Goal: Navigation & Orientation: Find specific page/section

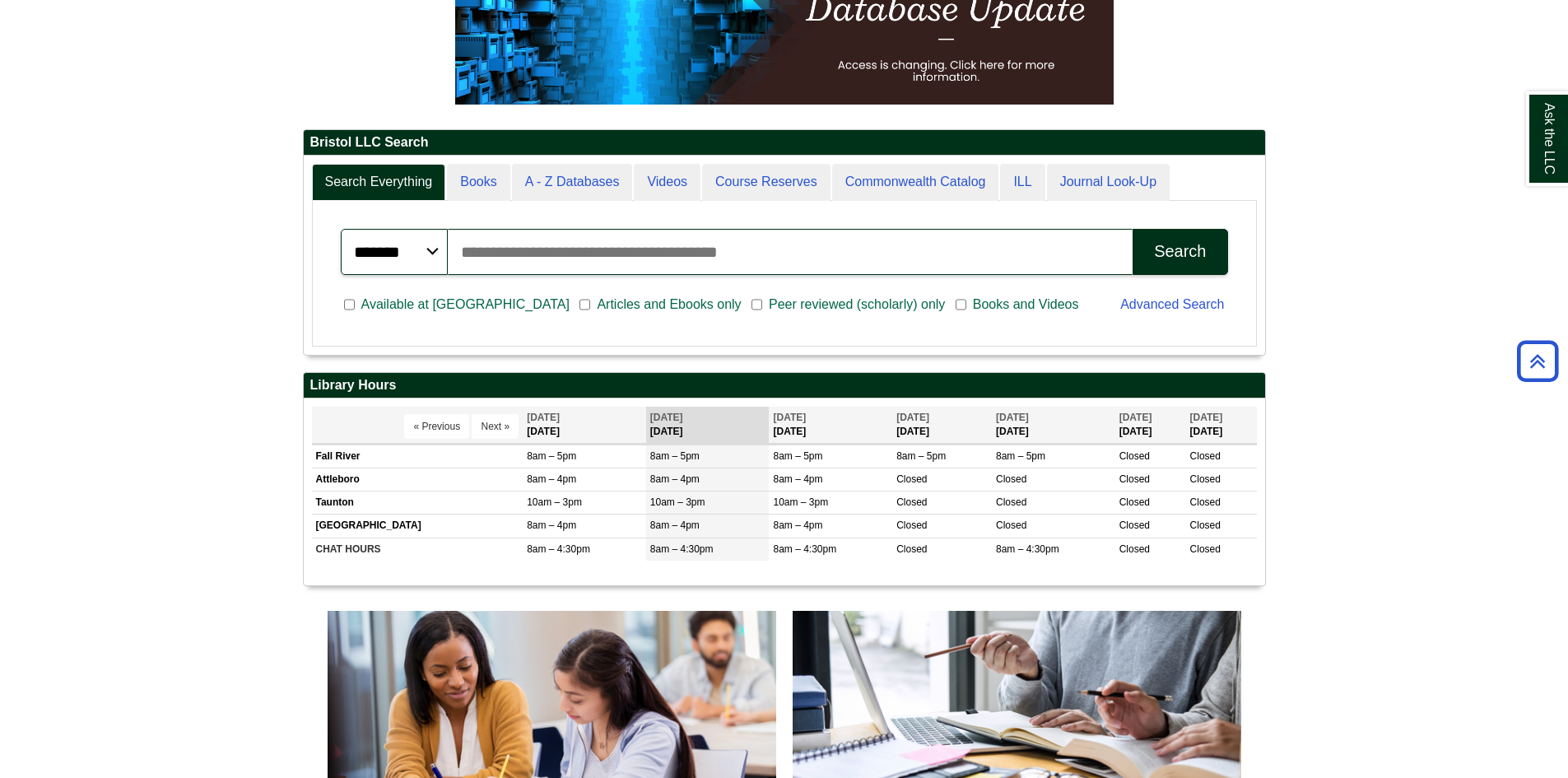
scroll to position [329, 0]
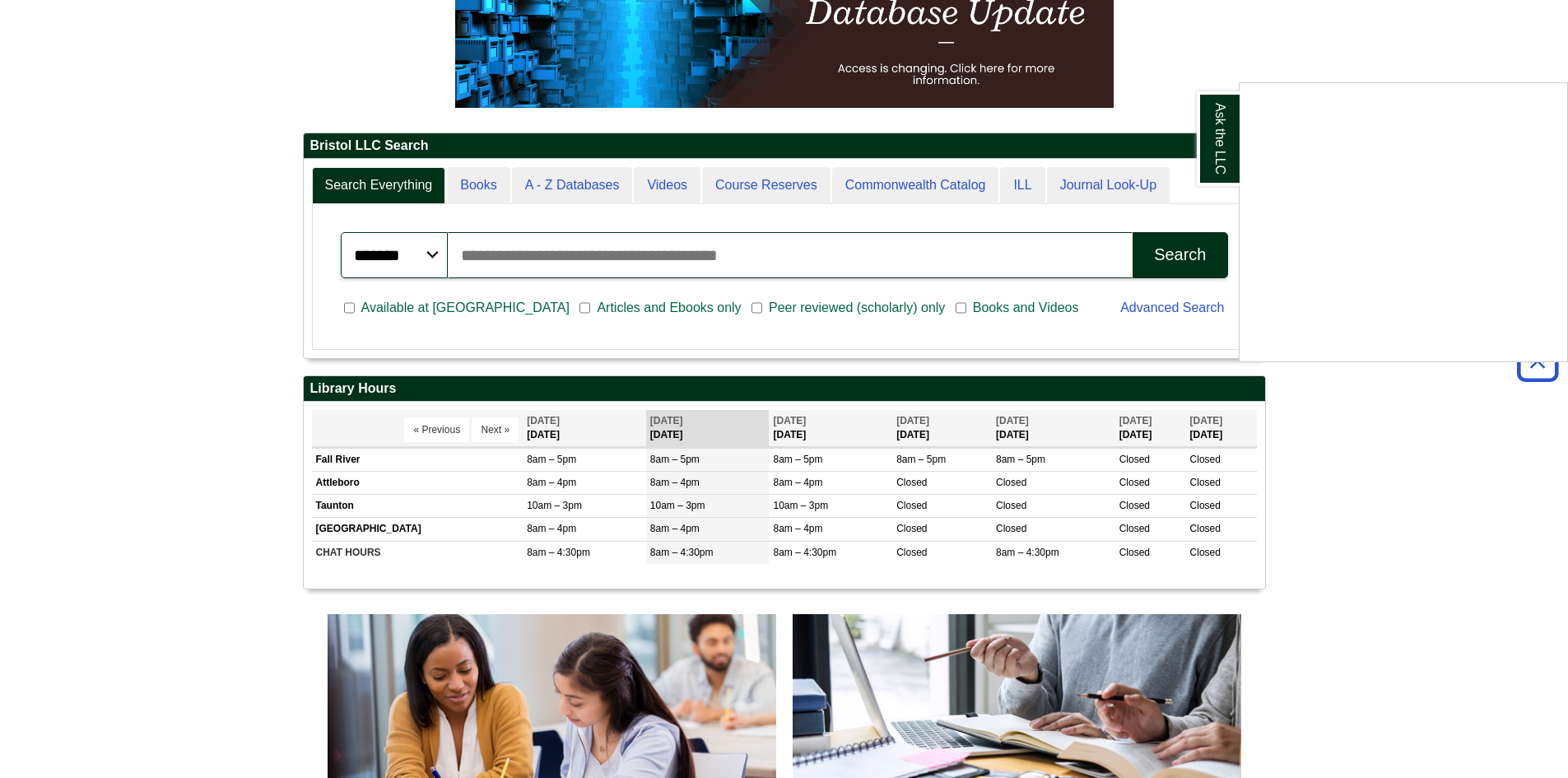
click at [663, 185] on div "Ask the LLC" at bounding box center [784, 389] width 1568 height 778
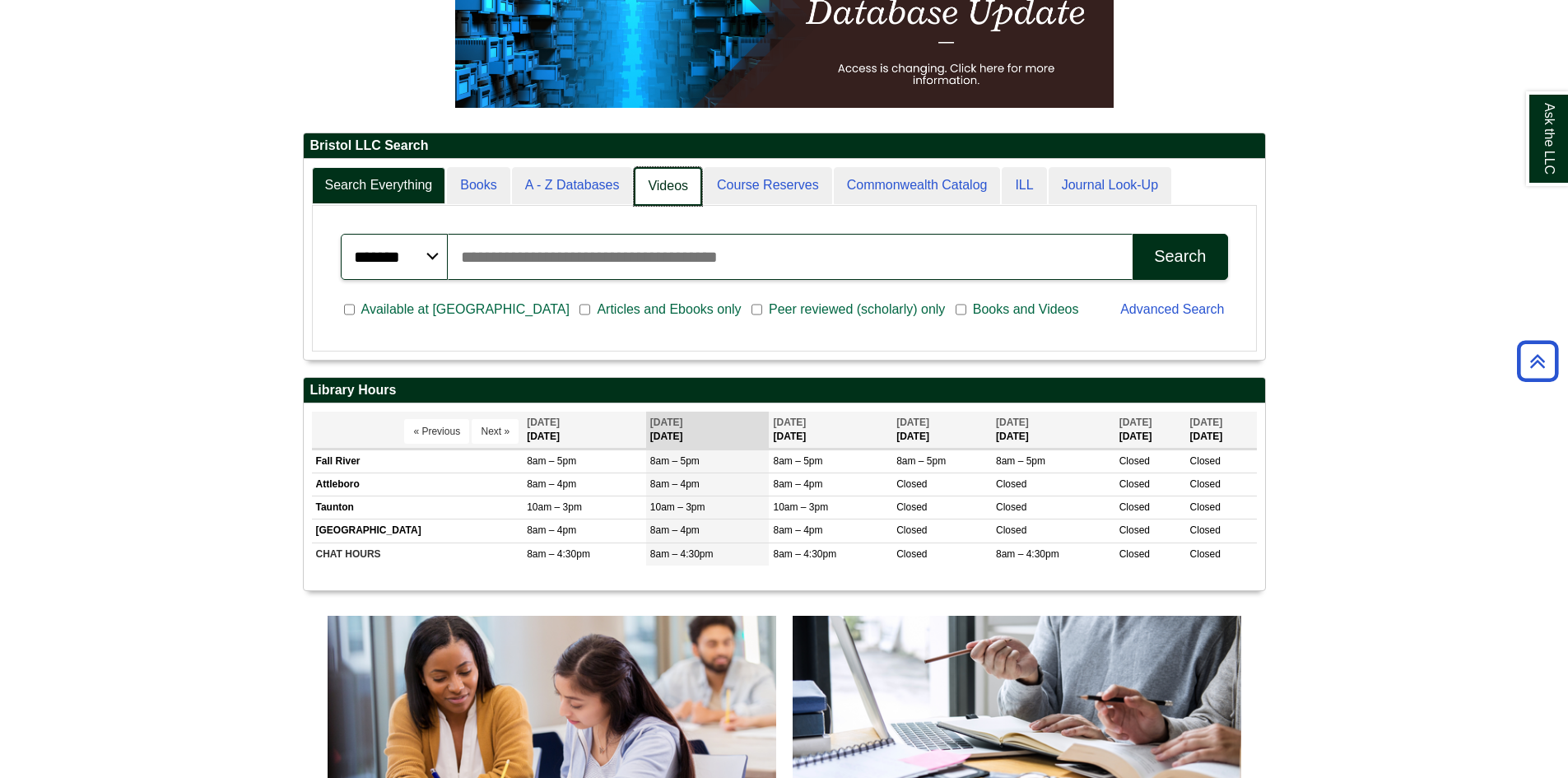
click at [664, 191] on link "Videos" at bounding box center [668, 187] width 68 height 39
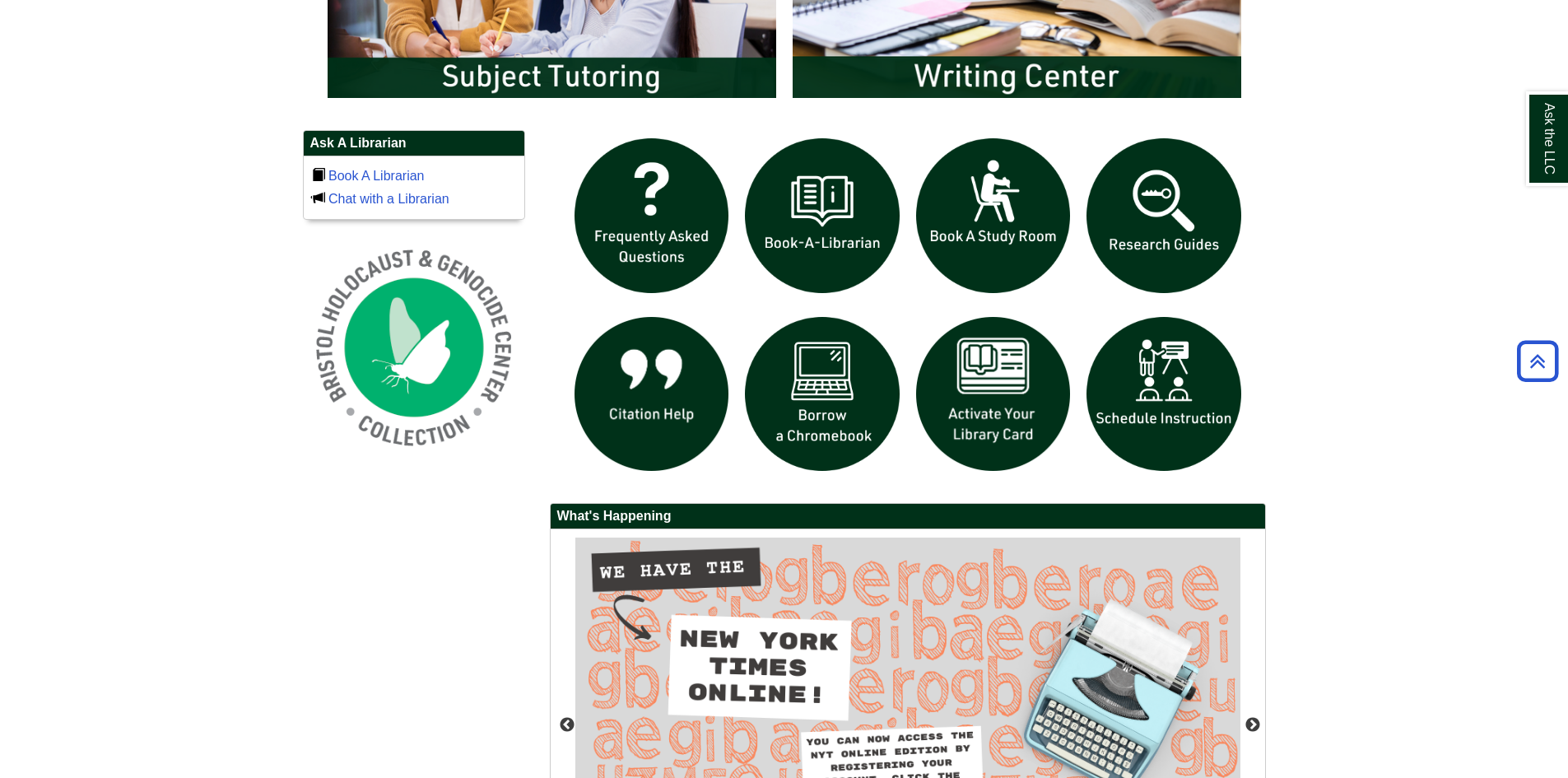
scroll to position [821, 0]
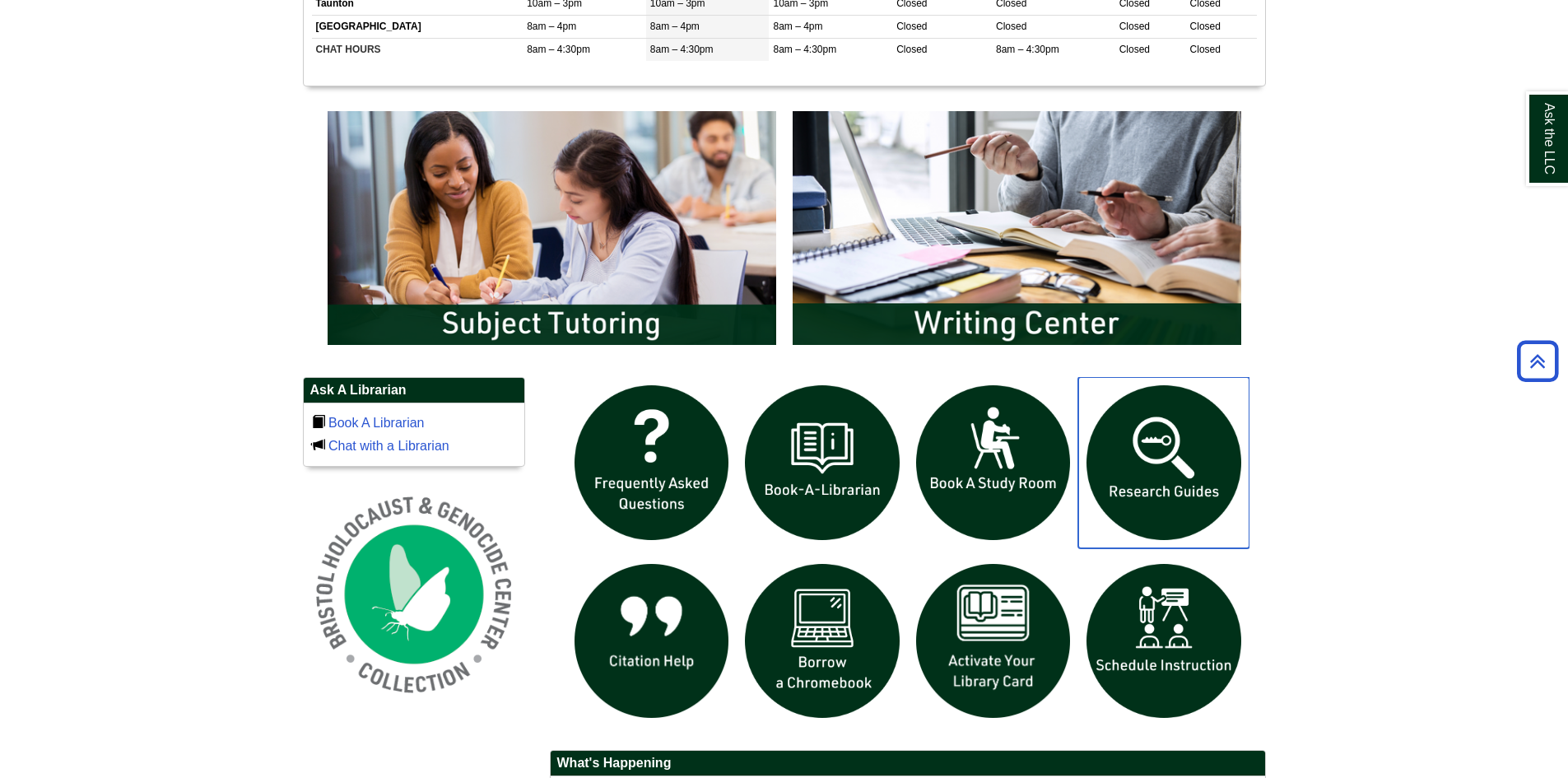
click at [1154, 447] on img "slideshow" at bounding box center [1164, 463] width 171 height 171
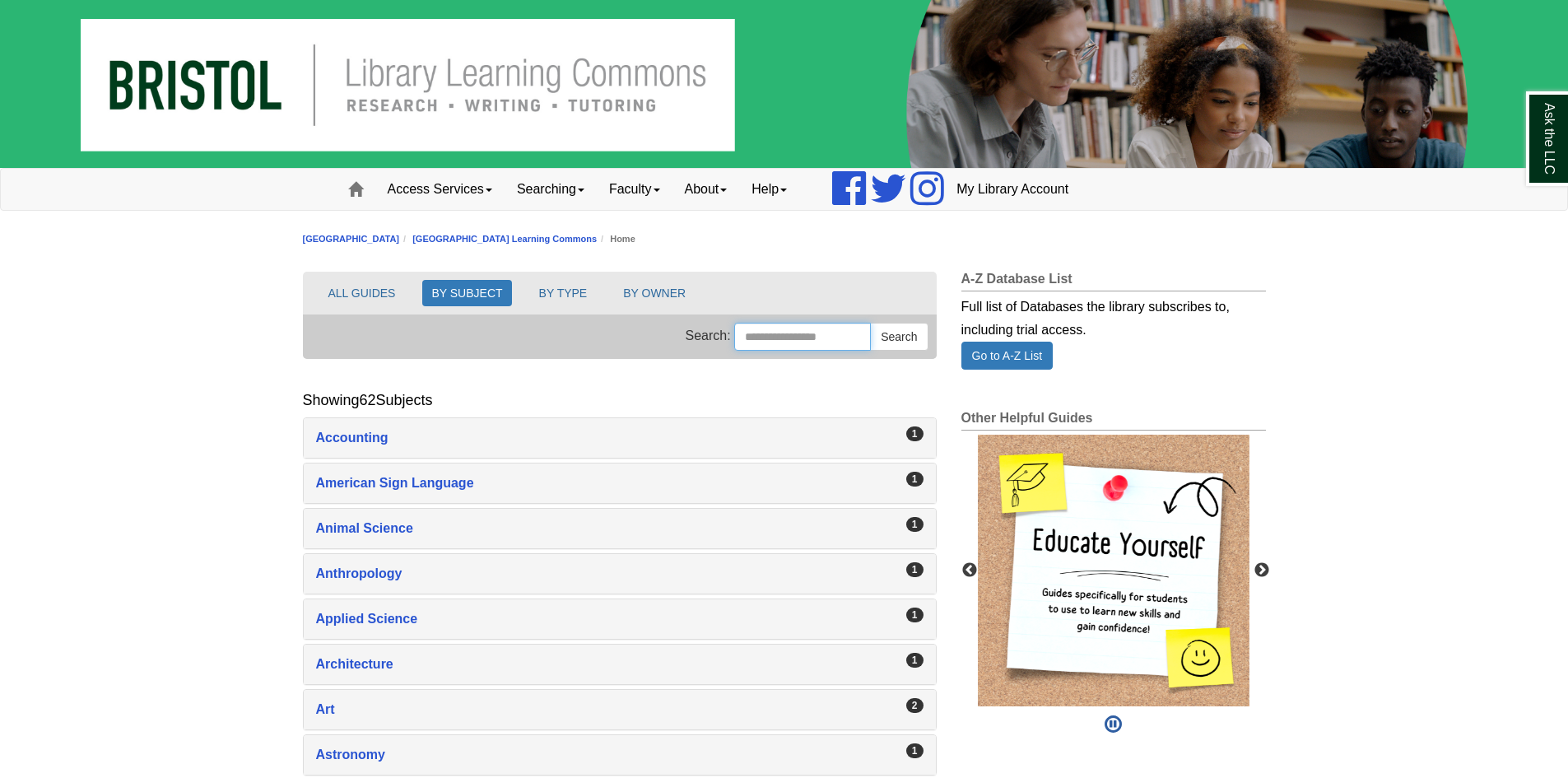
click at [753, 338] on input "Search this Group" at bounding box center [803, 337] width 137 height 28
type input "*****"
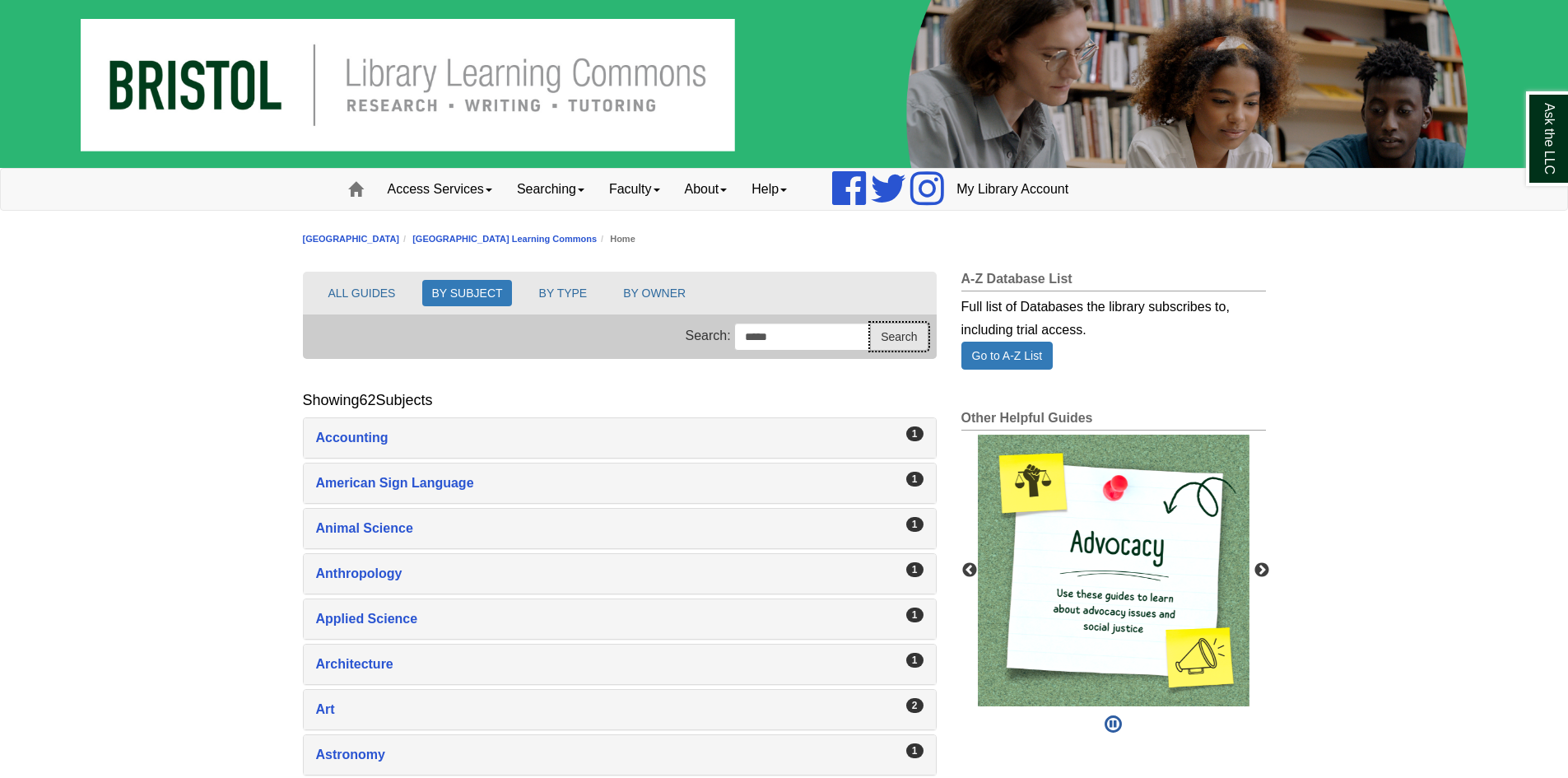
click at [896, 338] on button "Search" at bounding box center [899, 337] width 57 height 28
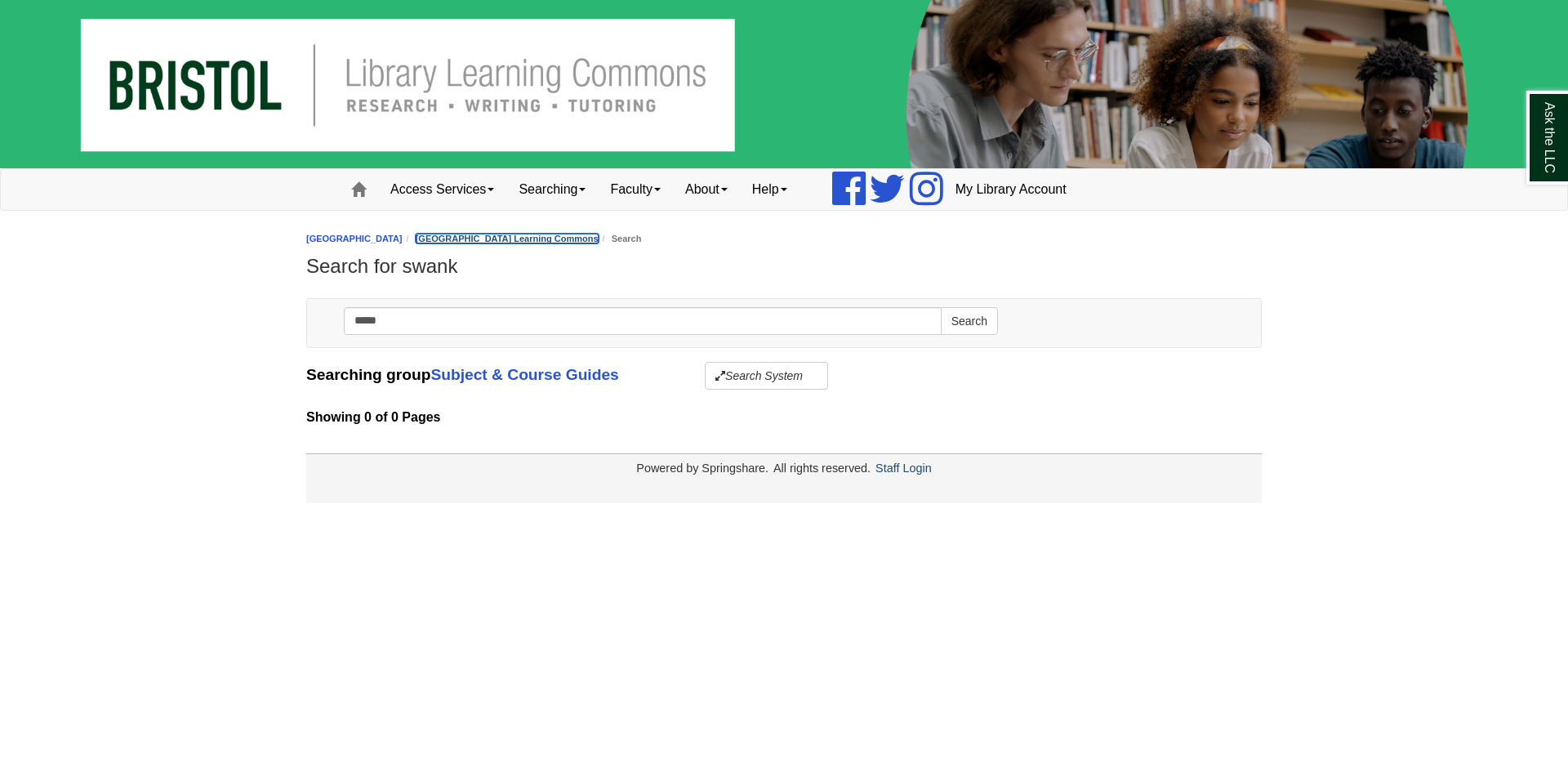
click at [470, 240] on link "[GEOGRAPHIC_DATA] Learning Commons" at bounding box center [506, 239] width 183 height 10
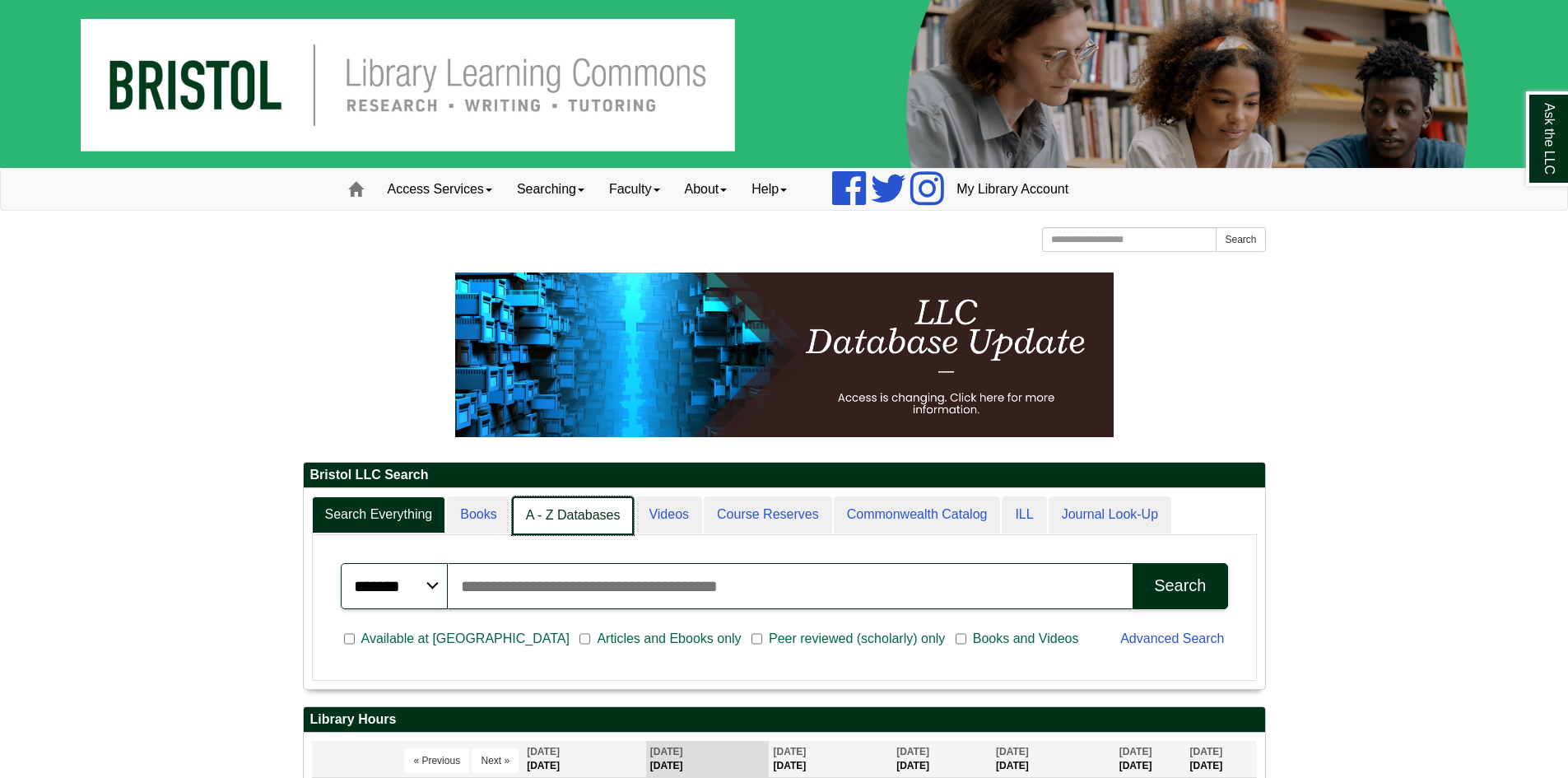
scroll to position [8, 8]
click at [558, 516] on link "A - Z Databases" at bounding box center [574, 516] width 123 height 39
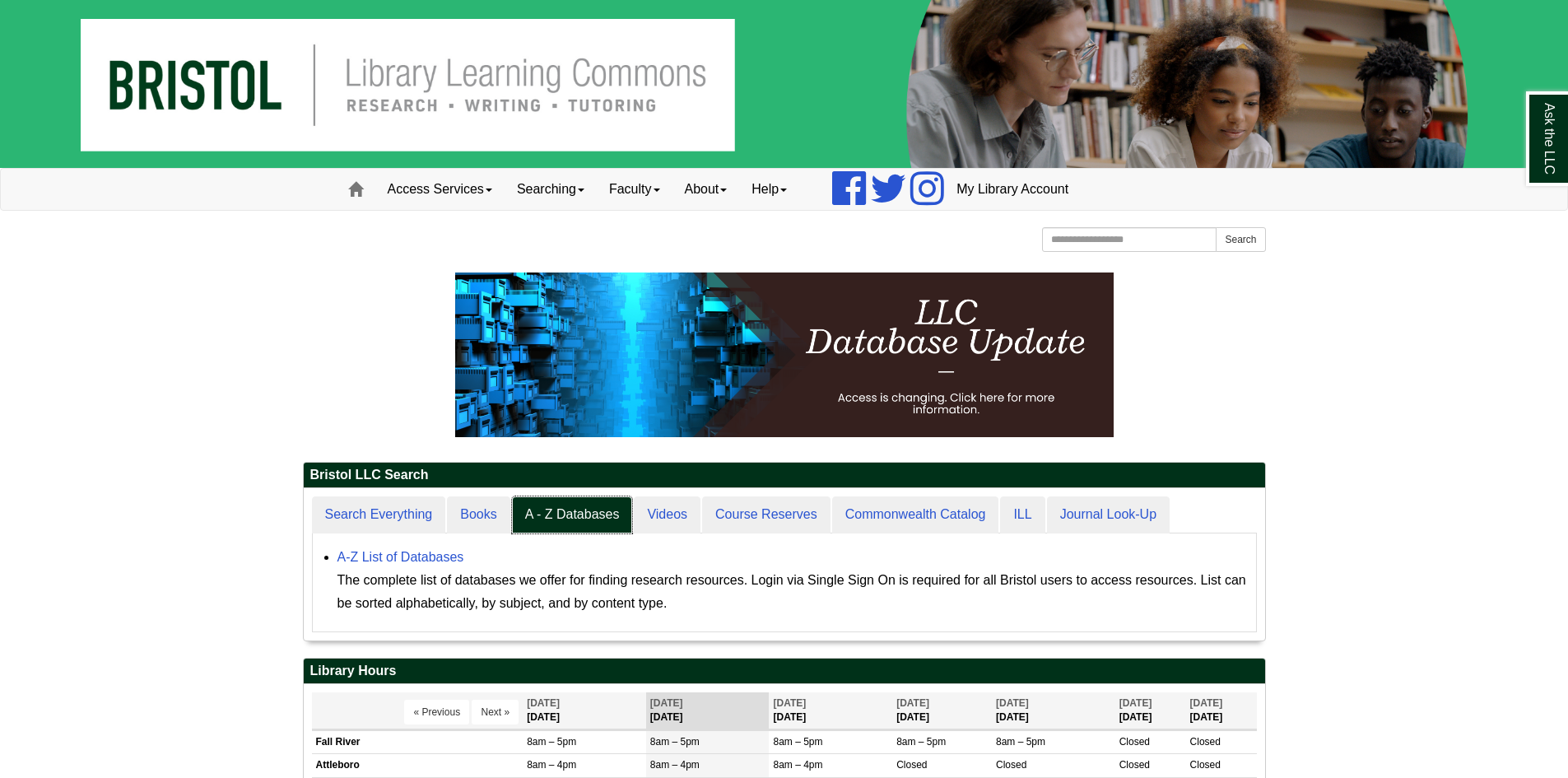
scroll to position [153, 961]
click at [434, 562] on link "A-Z List of Databases" at bounding box center [401, 556] width 127 height 14
